Goal: Information Seeking & Learning: Find contact information

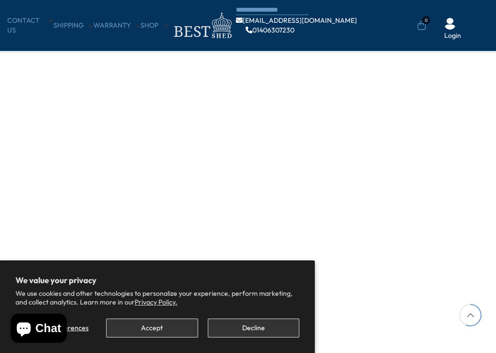
scroll to position [1089, 0]
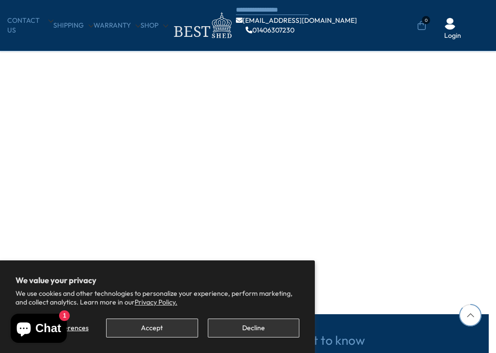
scroll to position [1535, 0]
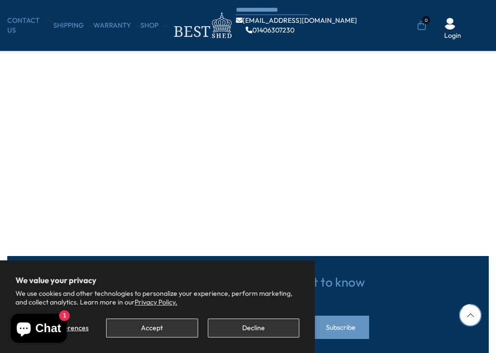
click at [18, 22] on link "CONTACT US" at bounding box center [30, 25] width 46 height 19
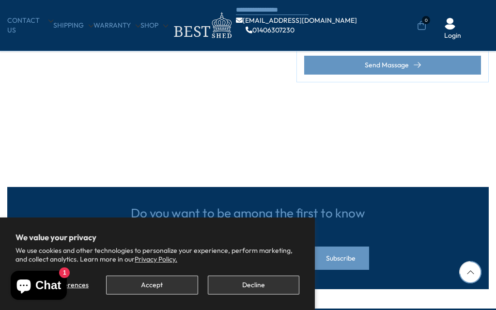
scroll to position [518, 0]
